Goal: Book appointment/travel/reservation

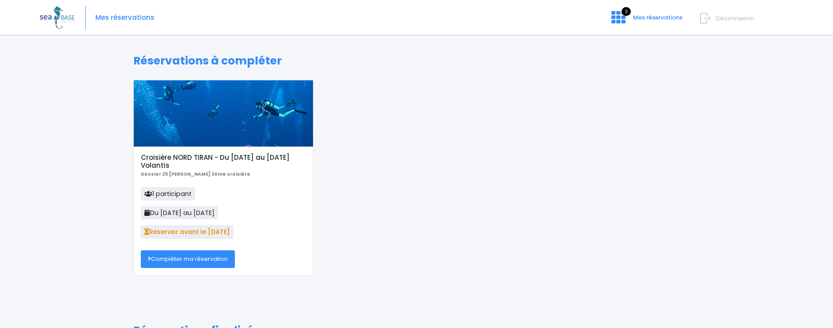
click at [199, 261] on link "Compléter ma réservation" at bounding box center [188, 259] width 94 height 18
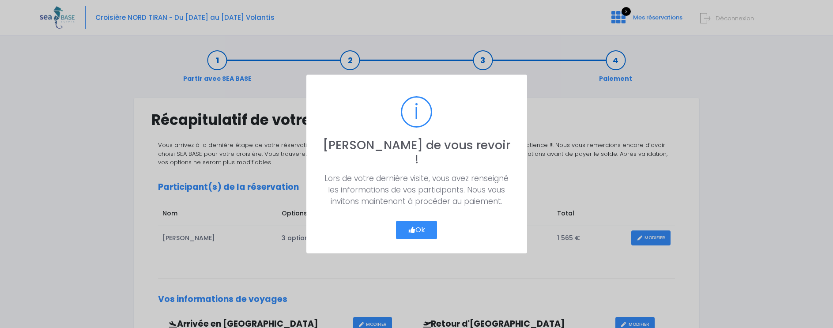
click at [417, 222] on button "Ok" at bounding box center [416, 230] width 41 height 19
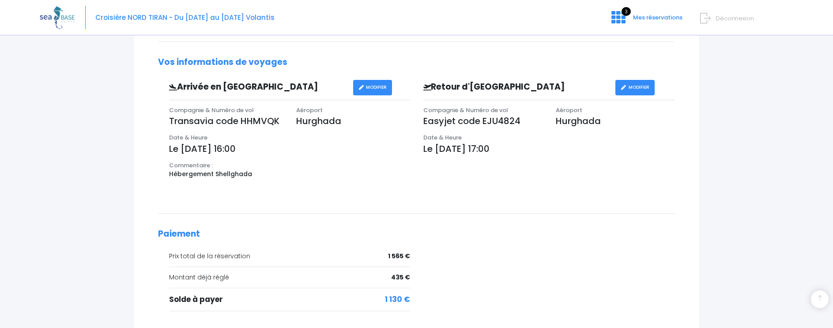
scroll to position [316, 0]
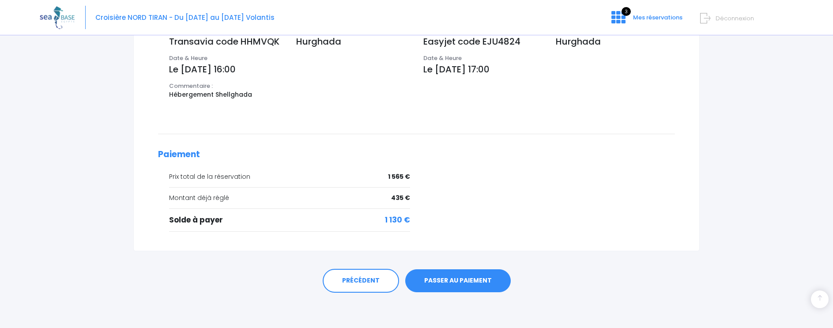
click at [460, 281] on link "PASSER AU PAIEMENT" at bounding box center [457, 280] width 105 height 23
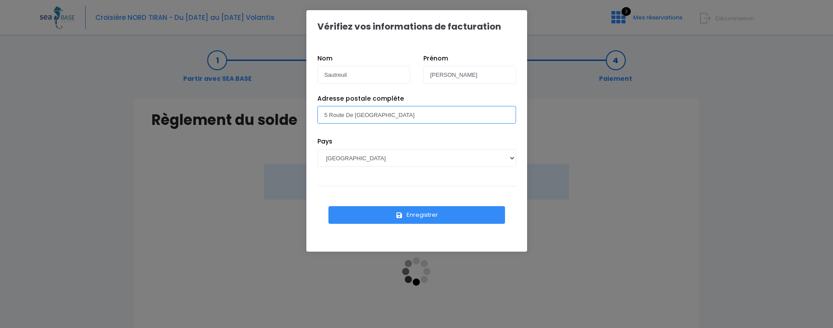
click at [391, 116] on input "5 Route De La Croix" at bounding box center [416, 115] width 199 height 18
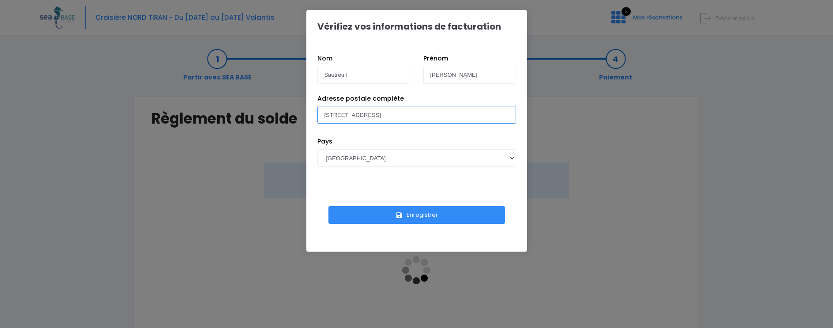
click at [380, 116] on input "5 Route De La Croix n78110" at bounding box center [416, 115] width 199 height 18
click at [401, 116] on input "5 Route De La Croix 78110" at bounding box center [416, 115] width 199 height 18
type input "5 Route De La Croix 78110 Le Vesinet"
click at [424, 214] on button "Enregistrer" at bounding box center [416, 215] width 176 height 18
